Goal: Information Seeking & Learning: Check status

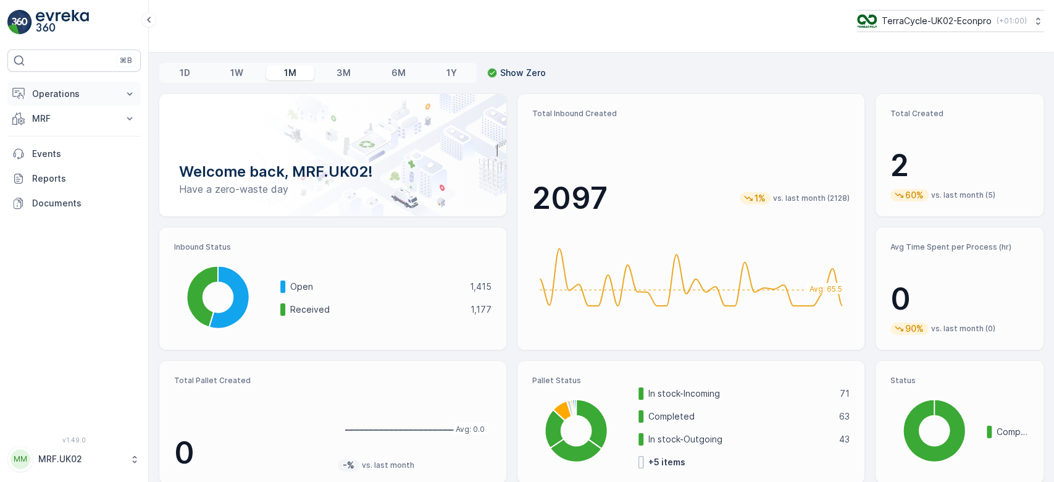
click at [67, 89] on p "Operations" at bounding box center [74, 94] width 84 height 12
click at [73, 182] on p "MRF" at bounding box center [74, 187] width 84 height 12
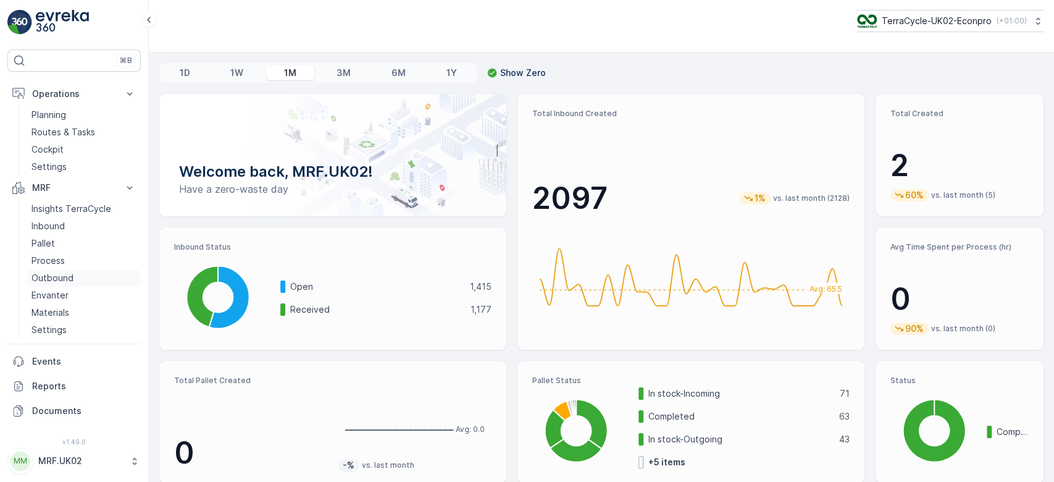
click at [46, 276] on p "Outbound" at bounding box center [52, 278] width 42 height 12
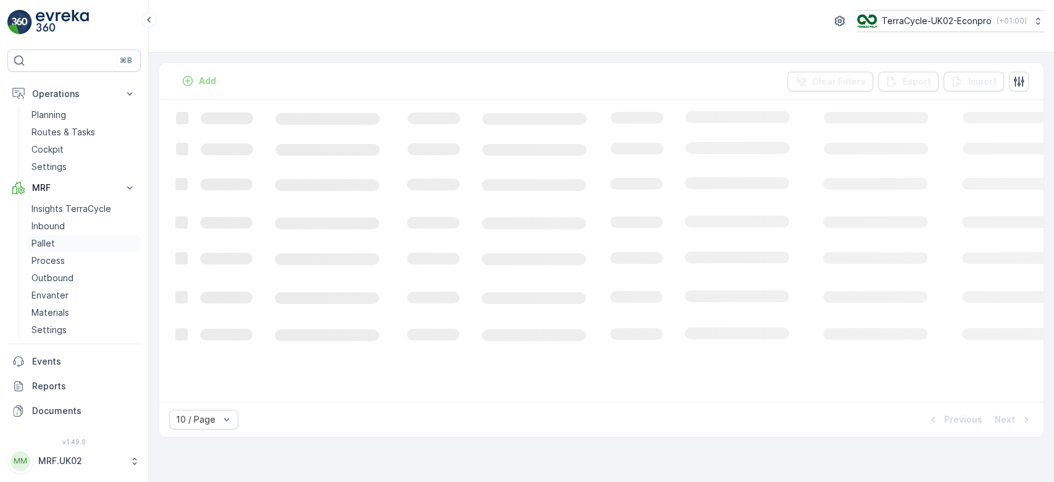
click at [43, 246] on p "Pallet" at bounding box center [42, 243] width 23 height 12
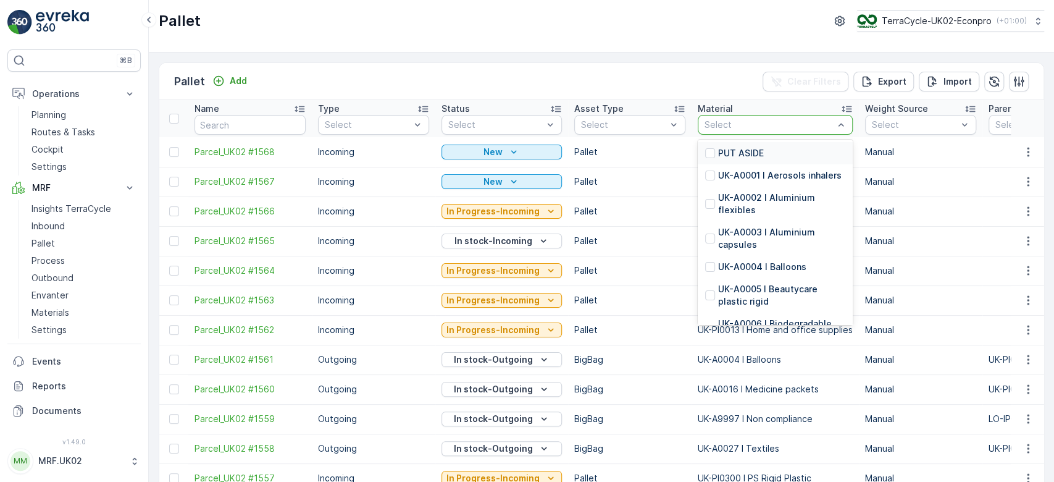
click at [771, 128] on div at bounding box center [768, 125] width 131 height 10
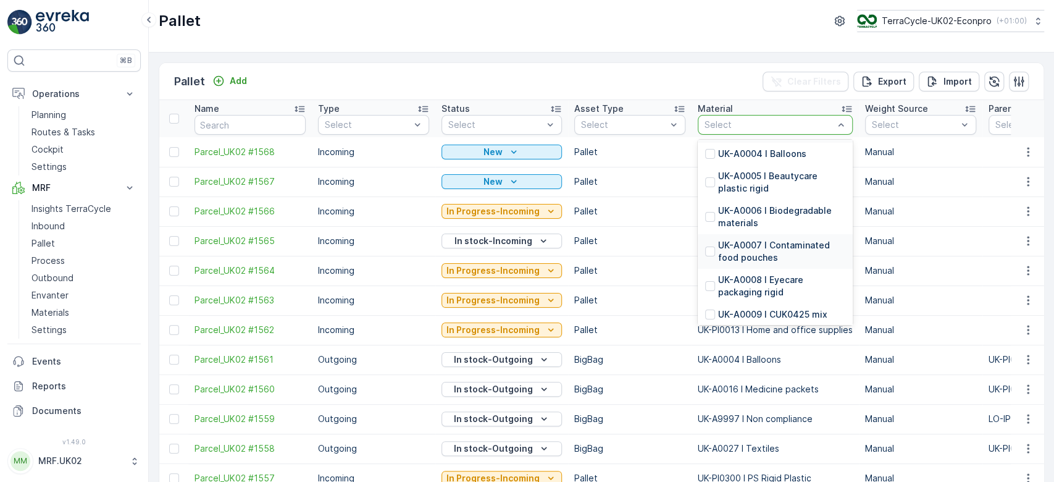
scroll to position [176, 0]
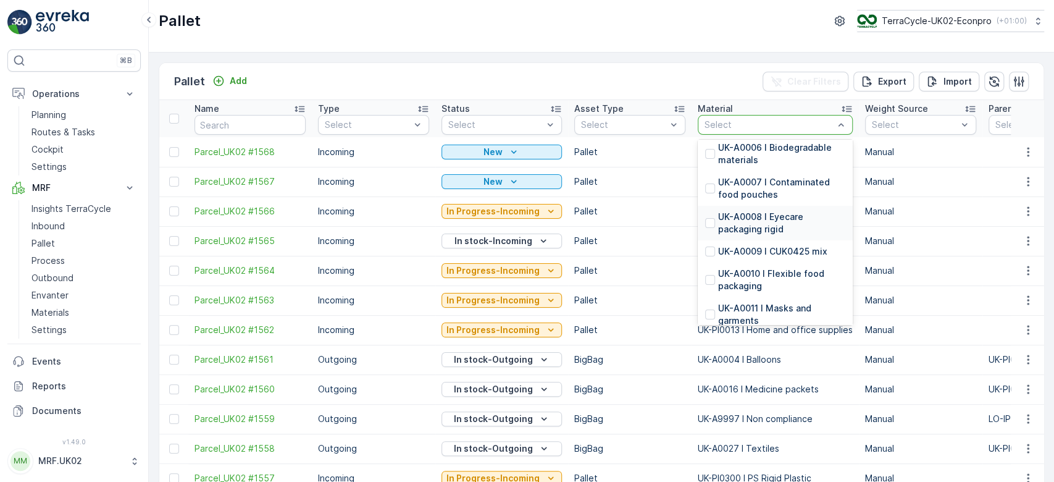
click at [706, 228] on div "UK-A0008 I Eyecare packaging rigid" at bounding box center [775, 223] width 140 height 25
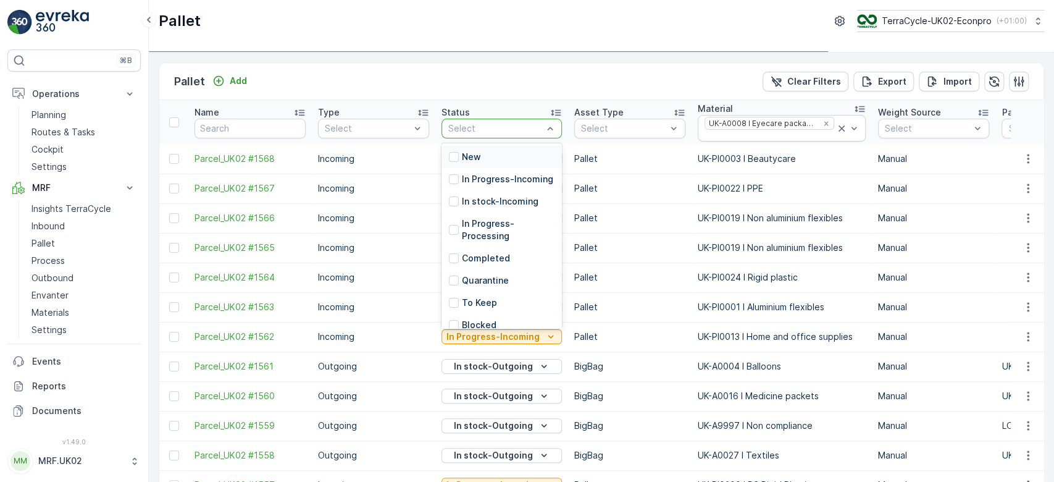
click at [510, 123] on div at bounding box center [495, 128] width 97 height 10
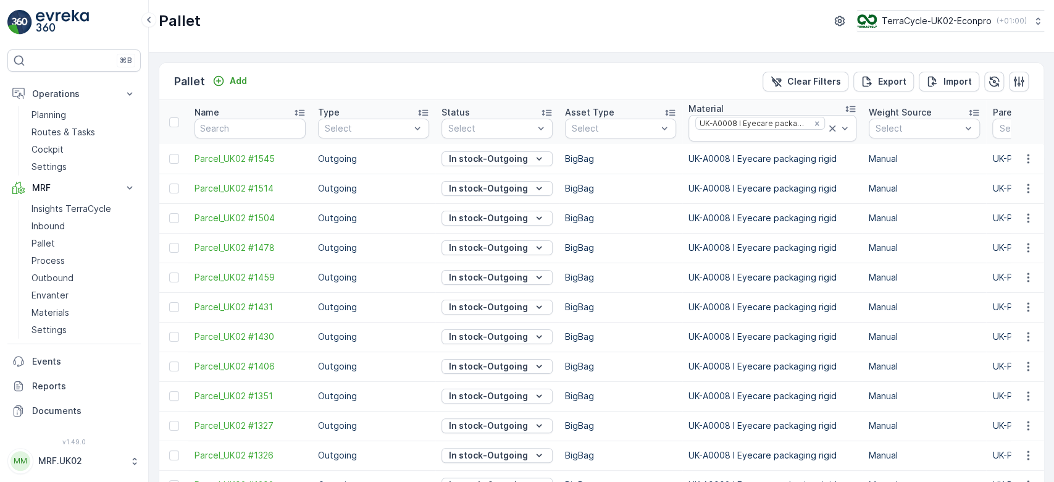
click at [463, 193] on p "In stock-Outgoing" at bounding box center [488, 188] width 79 height 12
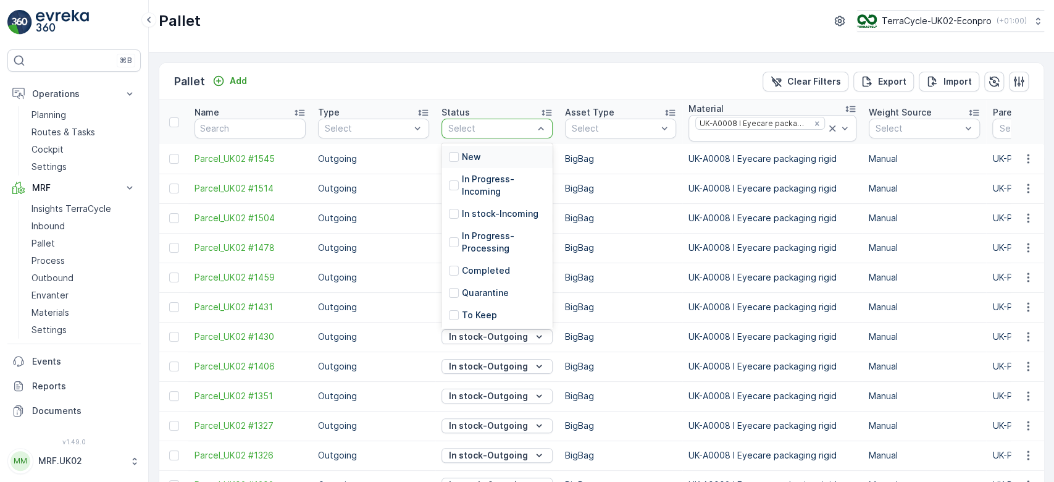
click at [515, 130] on div at bounding box center [491, 128] width 88 height 10
click at [460, 177] on div "In Progress-Incoming" at bounding box center [497, 185] width 96 height 25
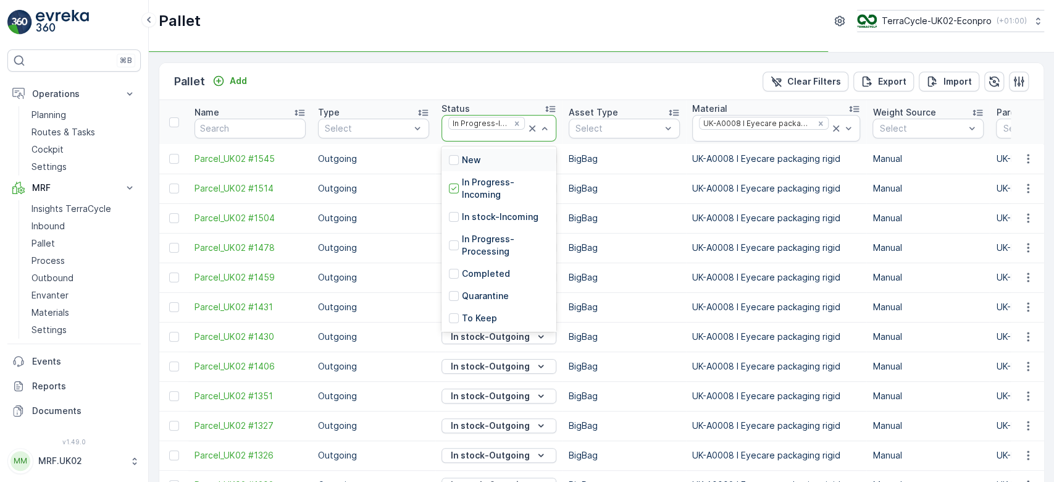
click at [492, 131] on div at bounding box center [486, 136] width 79 height 10
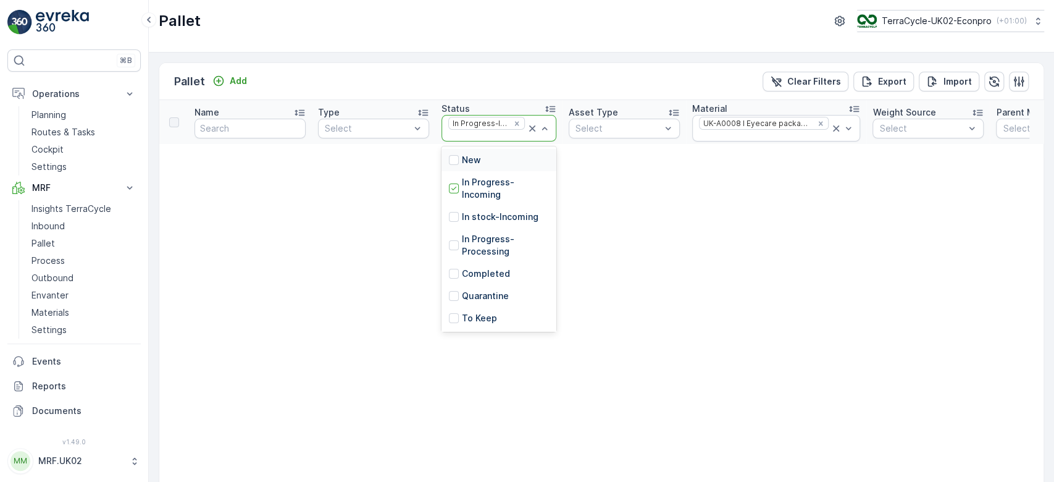
click at [536, 135] on div at bounding box center [538, 127] width 25 height 25
click at [454, 223] on div "In stock-Incoming" at bounding box center [498, 217] width 115 height 22
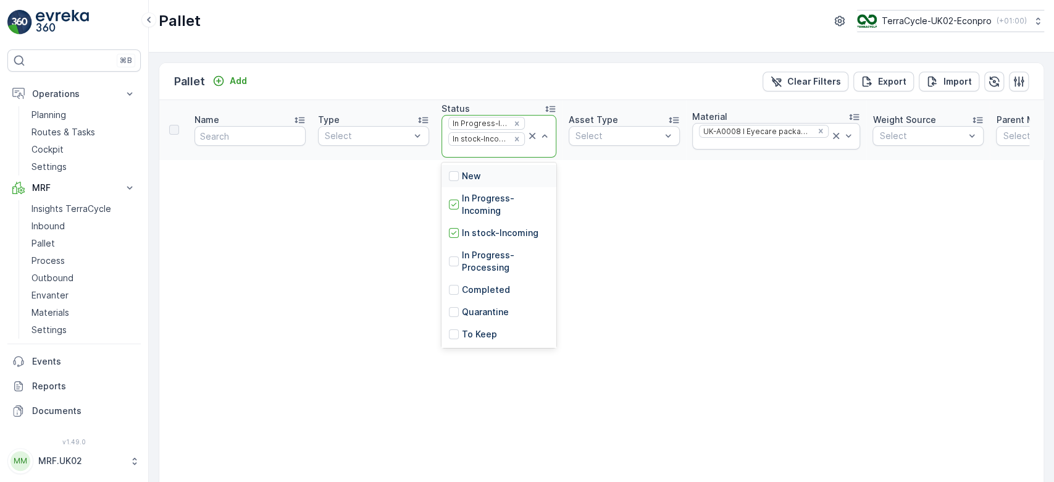
click at [534, 156] on div at bounding box center [538, 135] width 25 height 41
click at [449, 261] on div at bounding box center [454, 261] width 10 height 10
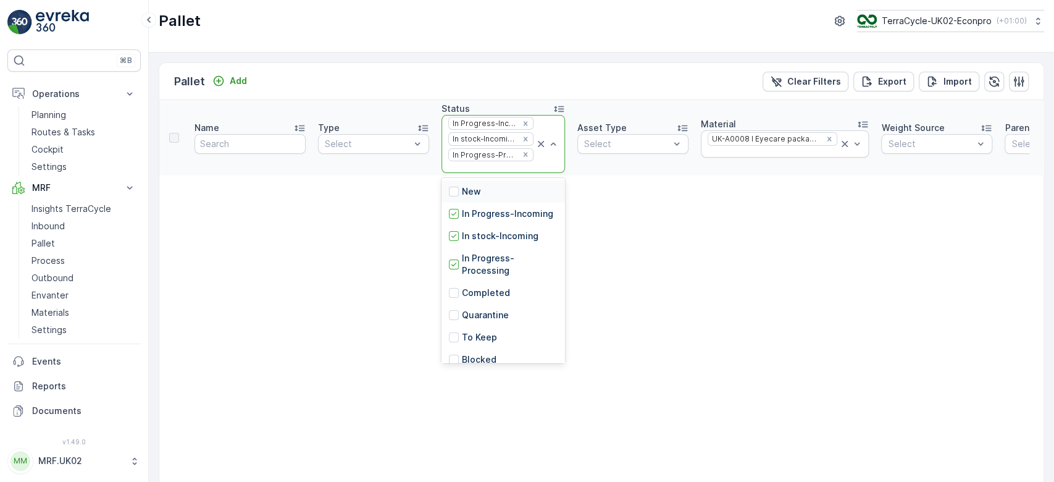
click at [527, 156] on div "In Progress-Incoming In stock-Incoming In Progress-Processing" at bounding box center [491, 143] width 88 height 57
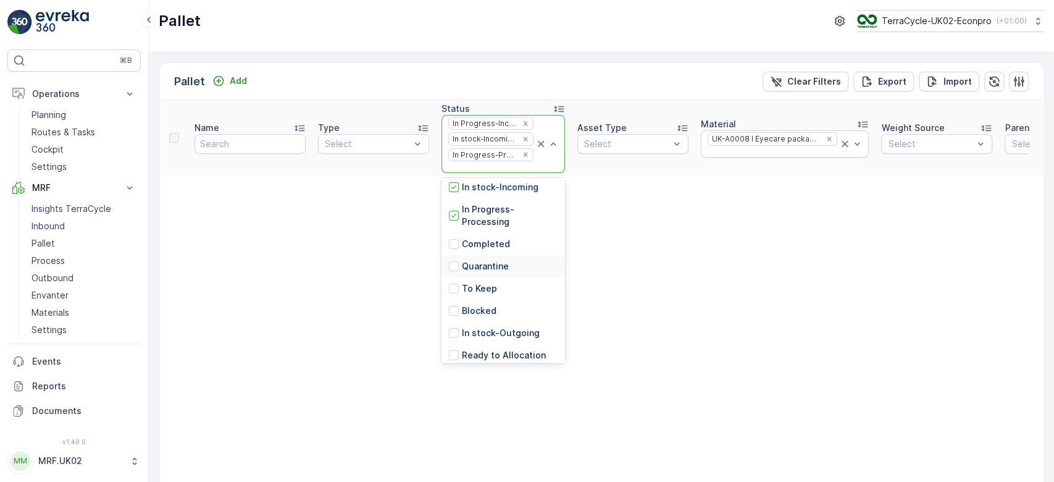
scroll to position [51, 0]
click at [454, 336] on div at bounding box center [454, 331] width 10 height 10
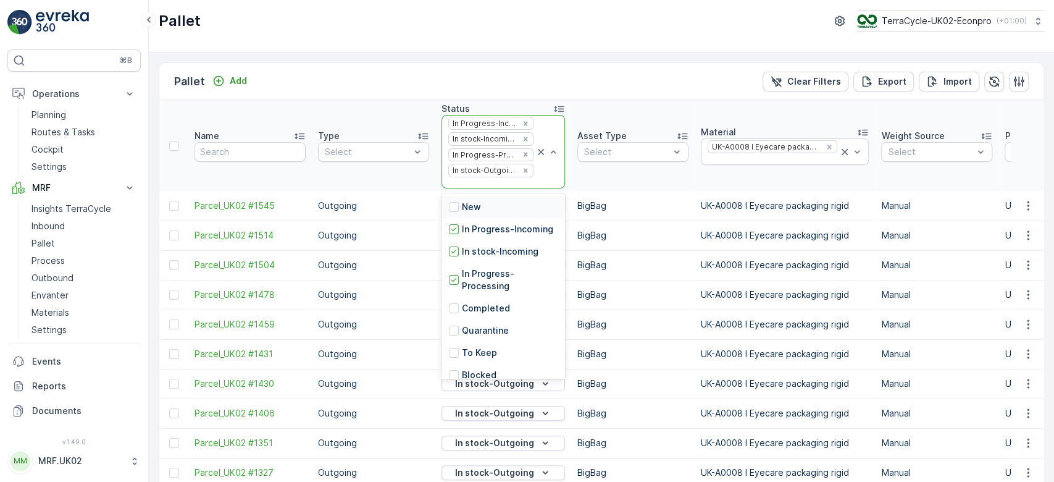
click at [536, 176] on div at bounding box center [547, 151] width 25 height 72
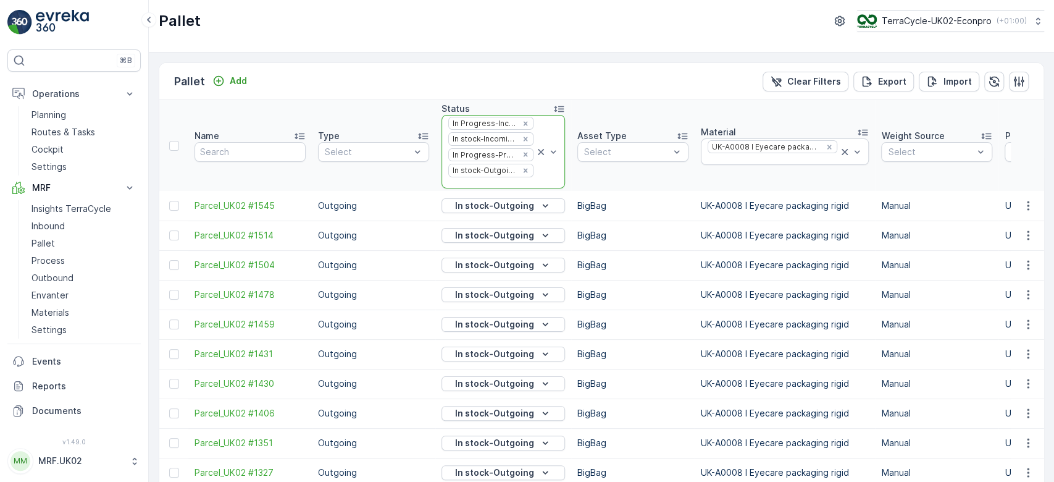
click at [552, 170] on div "In Progress-Incoming In stock-Incoming In Progress-Processing In stock-Outgoing" at bounding box center [502, 151] width 123 height 73
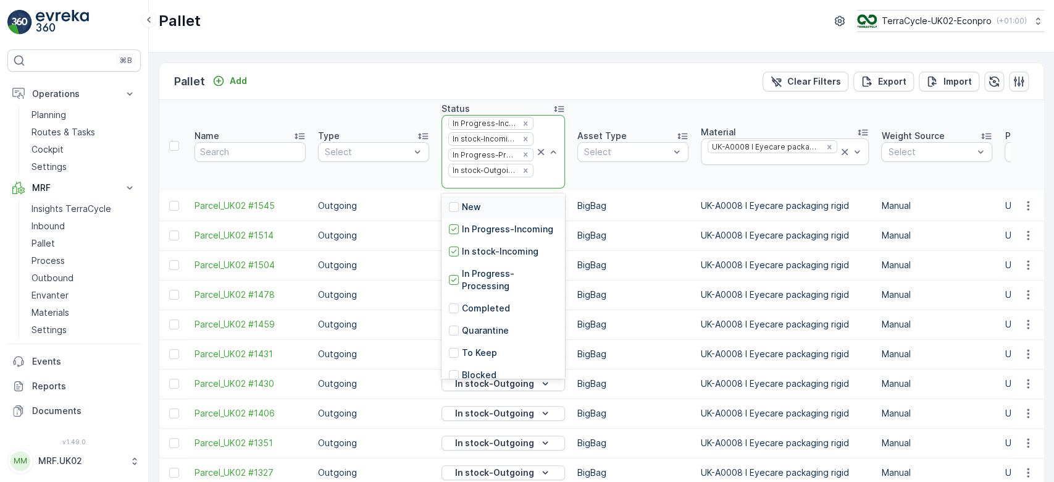
click at [552, 170] on div "In Progress-Incoming In stock-Incoming In Progress-Processing In stock-Outgoing" at bounding box center [502, 151] width 123 height 73
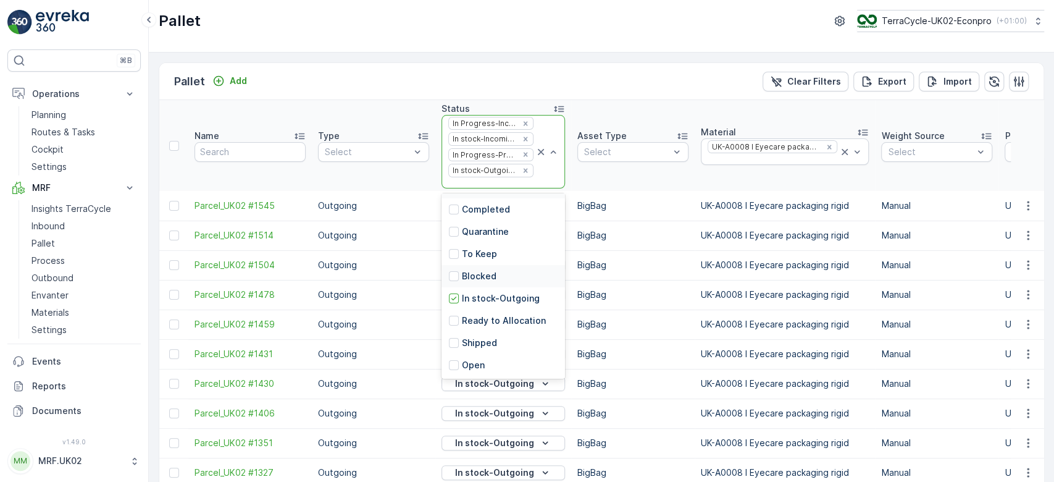
scroll to position [110, 0]
click at [452, 318] on div at bounding box center [454, 320] width 10 height 10
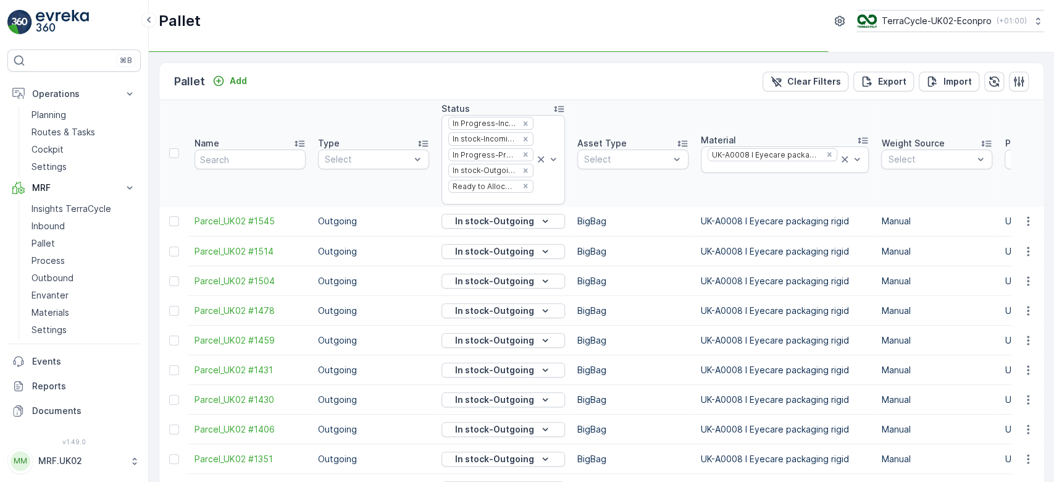
click at [543, 174] on div at bounding box center [547, 159] width 25 height 88
drag, startPoint x: 484, startPoint y: 323, endPoint x: 412, endPoint y: 184, distance: 156.6
click at [412, 184] on th "Type Select" at bounding box center [373, 153] width 123 height 107
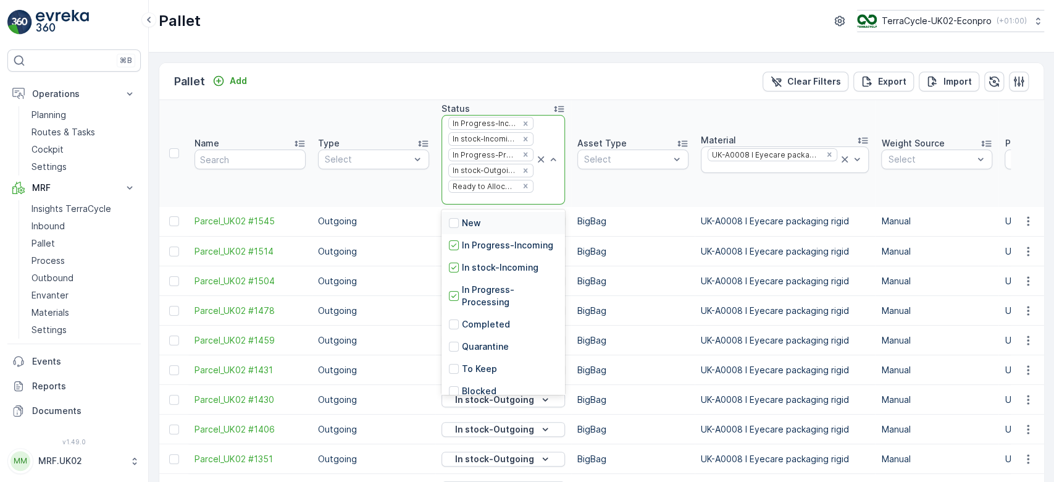
click at [549, 185] on div at bounding box center [547, 159] width 25 height 88
click at [462, 217] on p "New" at bounding box center [471, 223] width 19 height 12
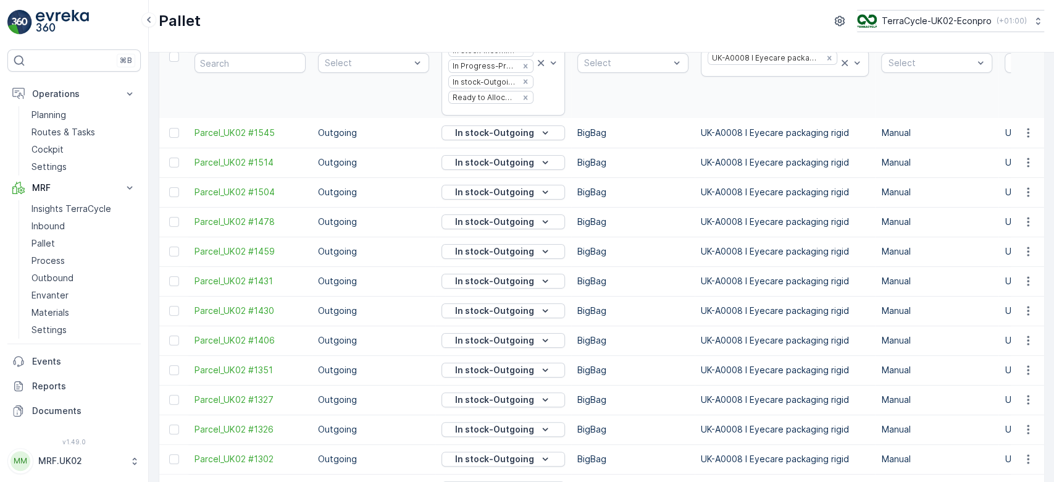
scroll to position [103, 0]
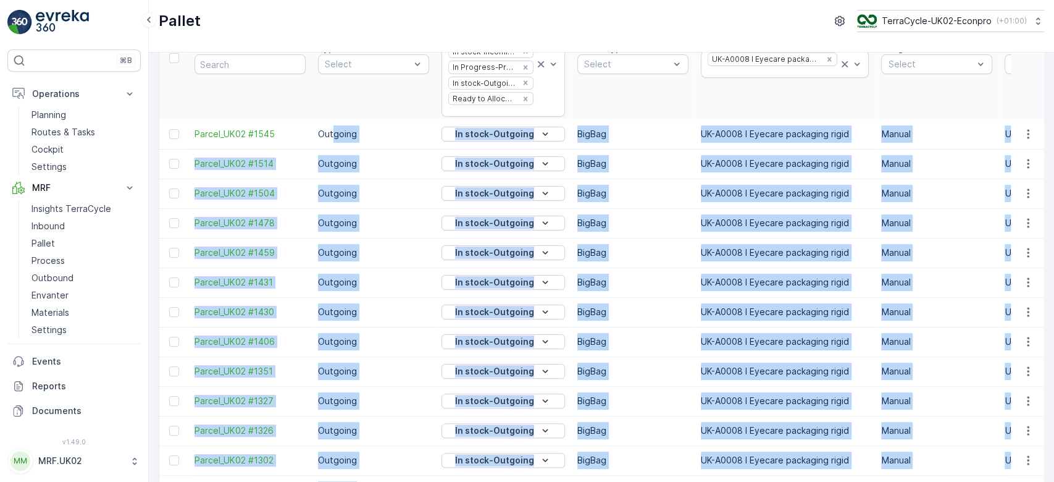
drag, startPoint x: 334, startPoint y: 131, endPoint x: 355, endPoint y: 497, distance: 366.0
click at [355, 481] on html "⌘B Operations Planning Routes & Tasks Cockpit Settings MRF Insights TerraCycle …" at bounding box center [527, 241] width 1054 height 482
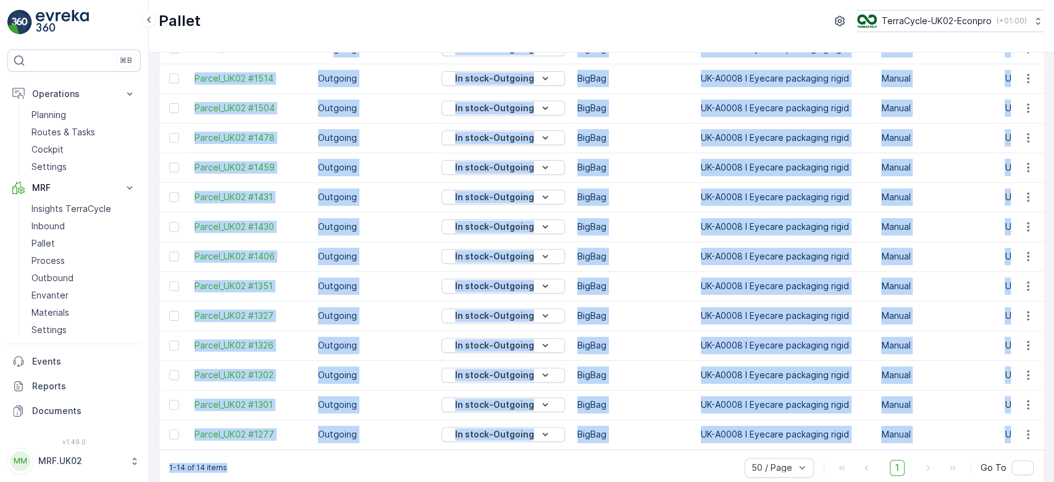
click at [341, 73] on td "Outgoing" at bounding box center [373, 79] width 123 height 30
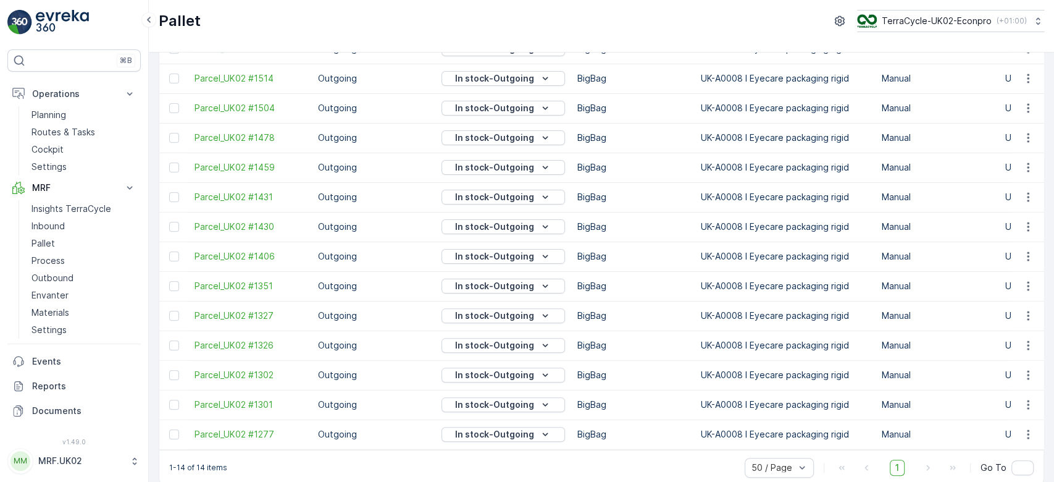
click at [341, 73] on td "Outgoing" at bounding box center [373, 79] width 123 height 30
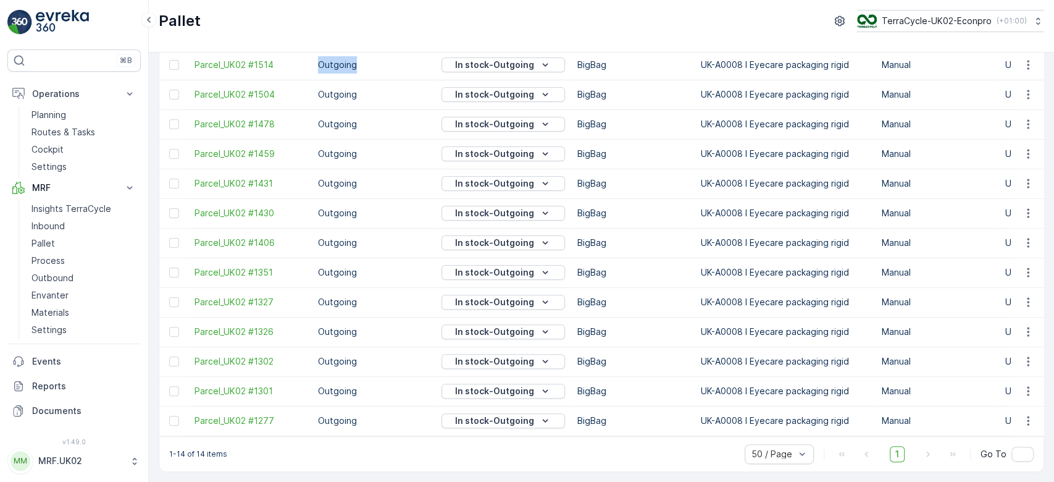
scroll to position [0, 0]
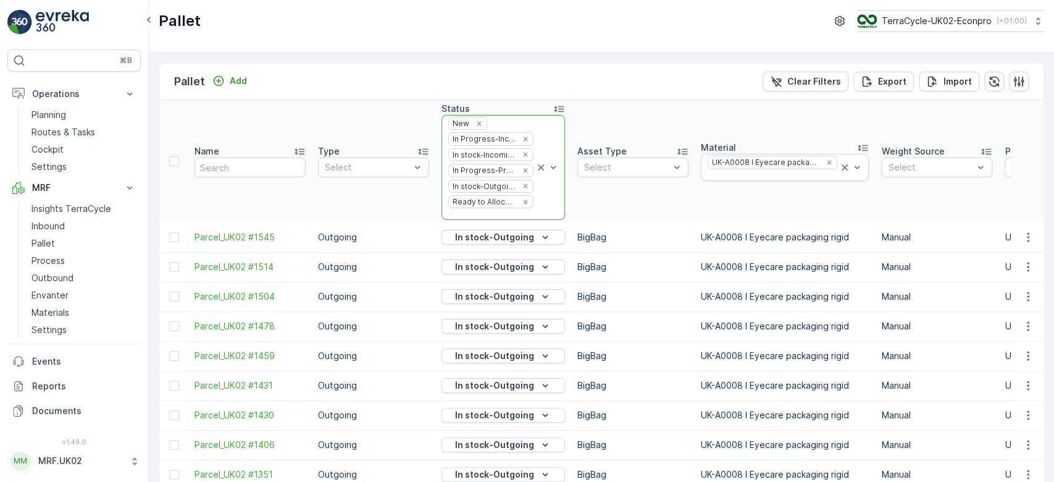
click at [535, 163] on icon at bounding box center [541, 167] width 12 height 12
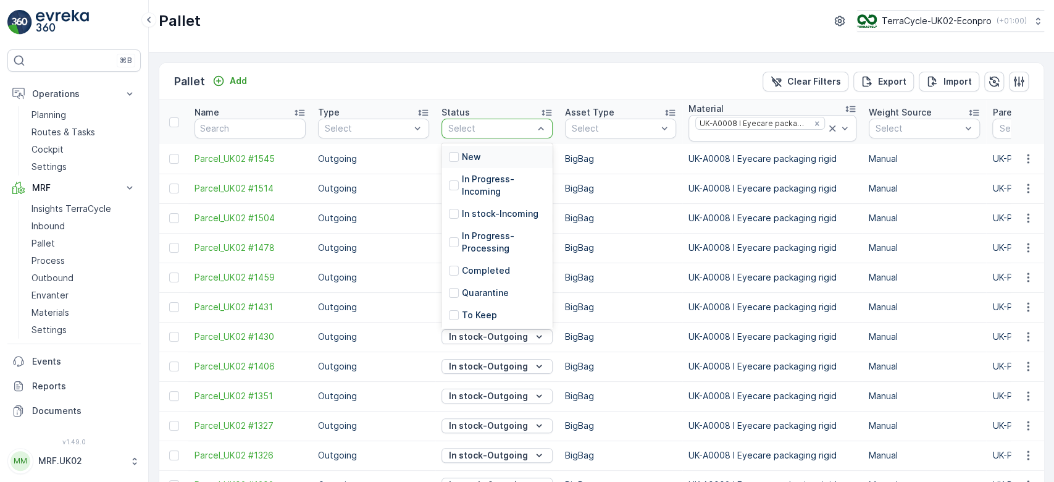
click at [534, 133] on div "Select" at bounding box center [491, 128] width 88 height 12
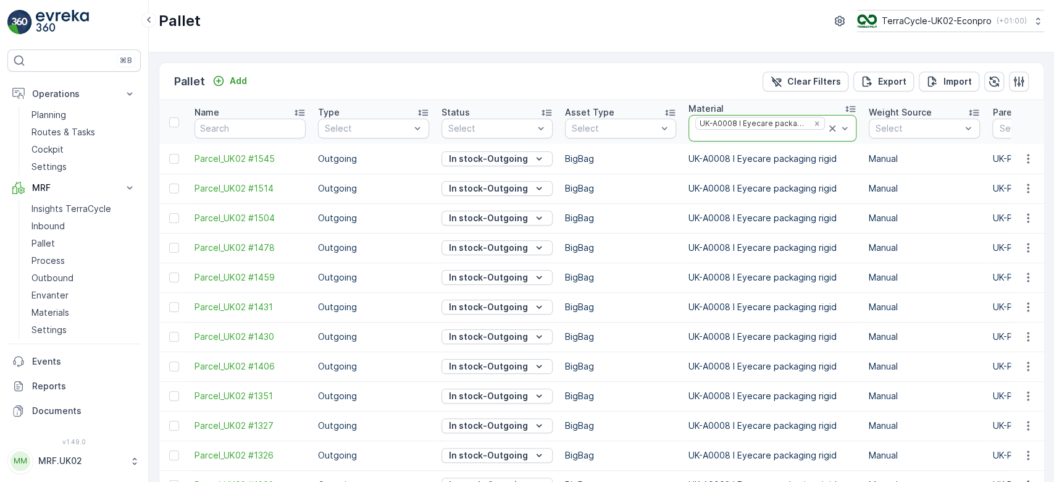
click at [827, 133] on icon at bounding box center [832, 128] width 12 height 12
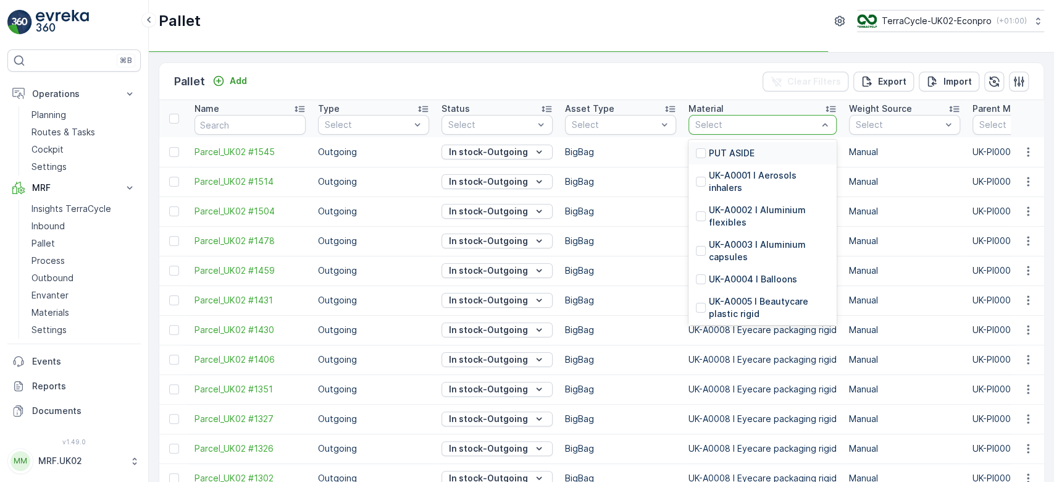
click at [764, 126] on div at bounding box center [756, 125] width 125 height 10
type input "c"
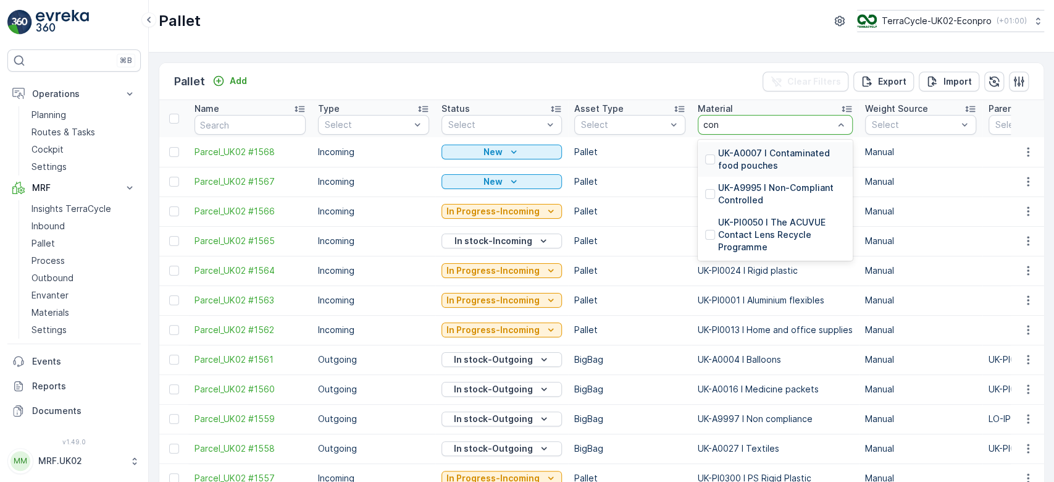
type input "cont"
click at [718, 220] on p "UK-PI0050 I The ACUVUE Contact Lens Recycle Programme" at bounding box center [781, 234] width 127 height 37
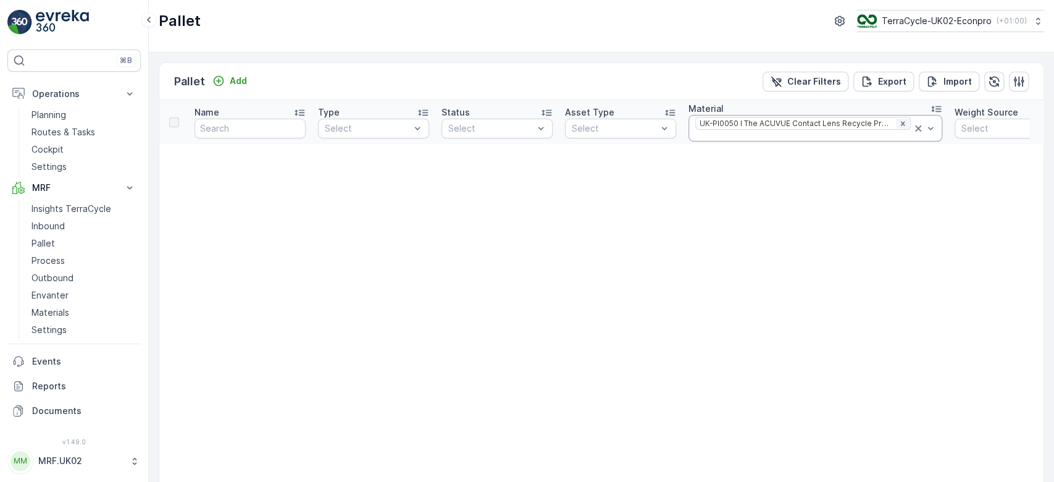
click at [898, 122] on icon "Remove UK-PI0050 I The ACUVUE Contact Lens Recycle Programme" at bounding box center [902, 123] width 9 height 9
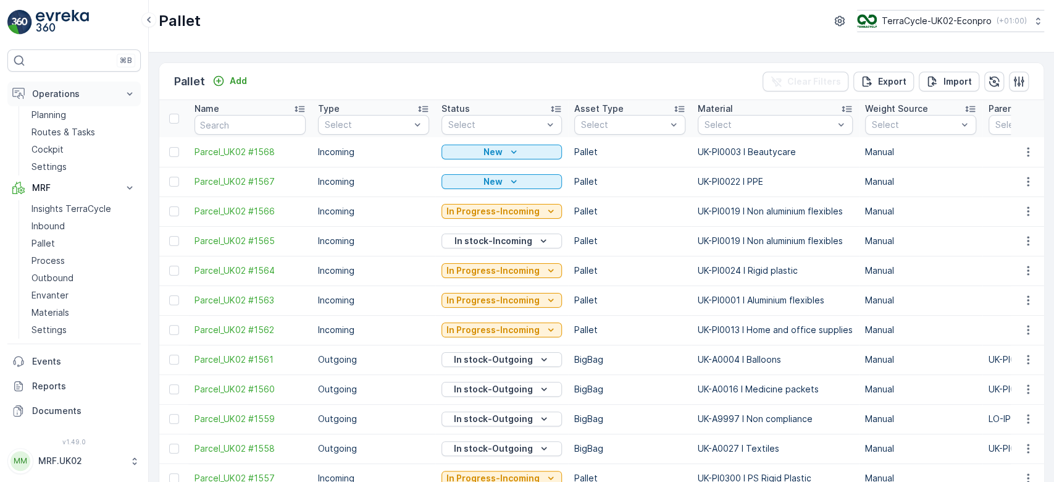
click at [64, 105] on button "Operations" at bounding box center [73, 93] width 133 height 25
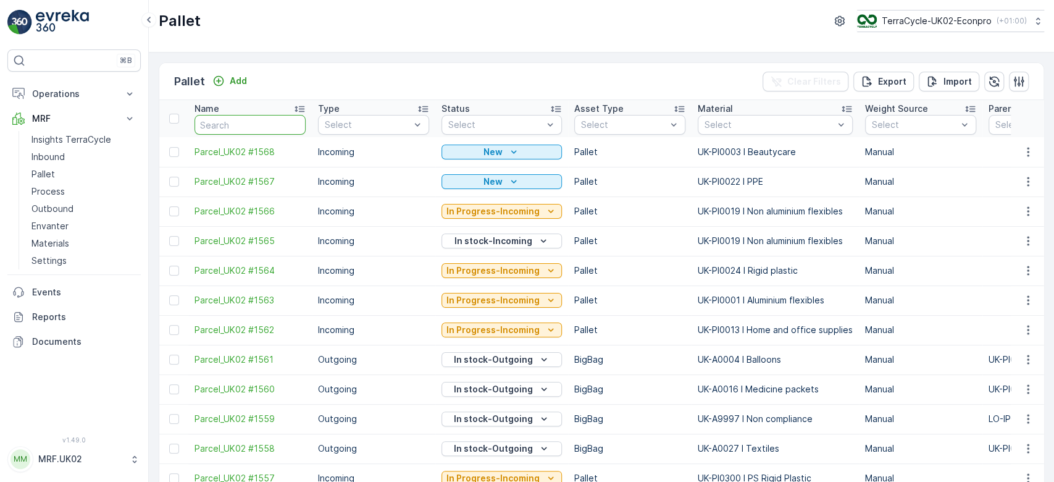
click at [254, 125] on input "text" at bounding box center [249, 125] width 111 height 20
type input "fd"
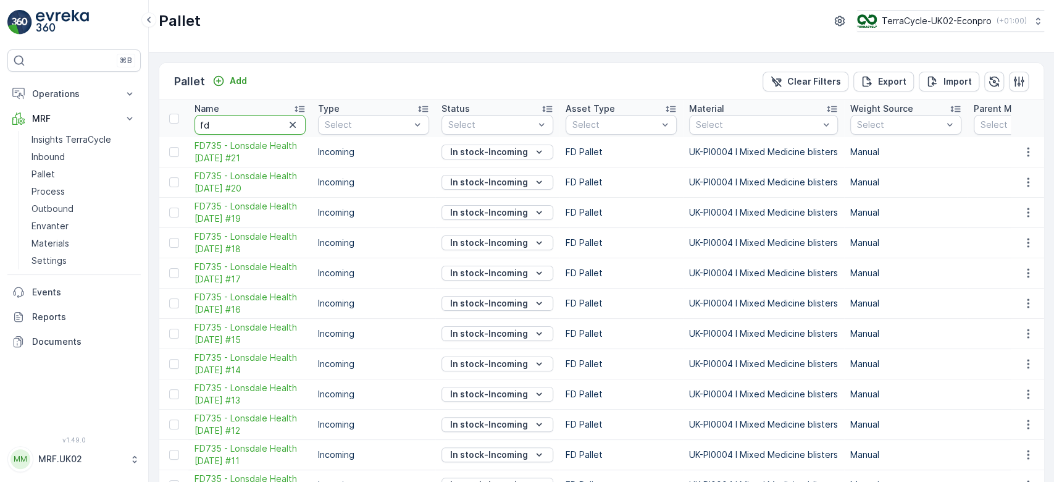
click at [237, 119] on input "fd" at bounding box center [249, 125] width 111 height 20
type input "fd735"
click at [42, 173] on p "Pallet" at bounding box center [42, 174] width 23 height 12
click at [239, 149] on span "FD735 - Lonsdale Health [DATE] #21" at bounding box center [249, 152] width 111 height 25
